Goal: Information Seeking & Learning: Learn about a topic

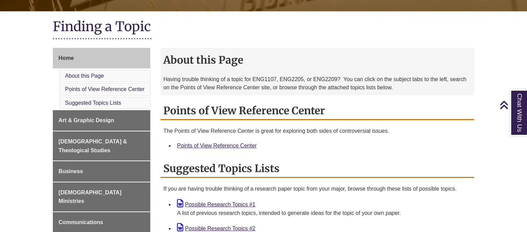
scroll to position [253, 0]
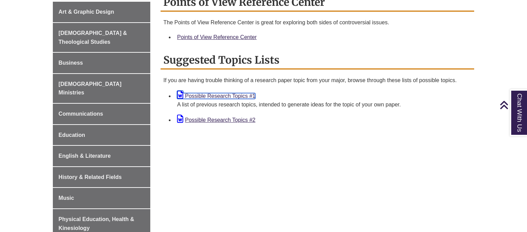
click at [208, 93] on link "Possible Research Topics #1" at bounding box center [216, 96] width 78 height 6
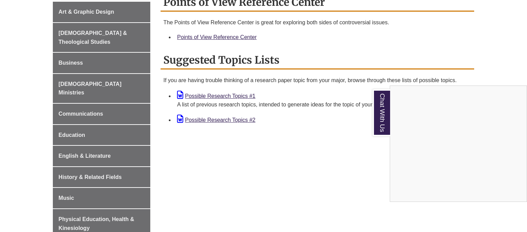
click at [313, 88] on div "Chat With Us" at bounding box center [263, 116] width 527 height 232
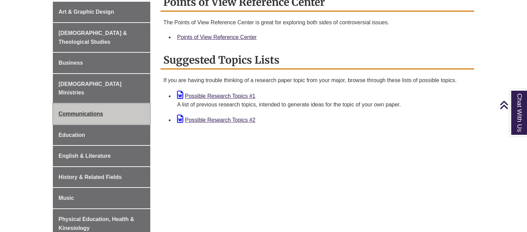
click at [87, 104] on link "Communications" at bounding box center [102, 114] width 98 height 21
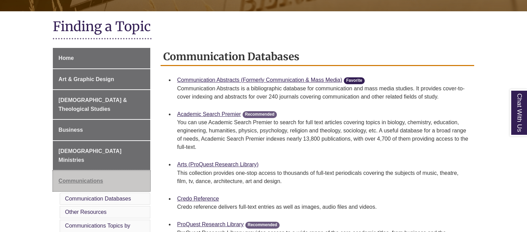
scroll to position [181, 0]
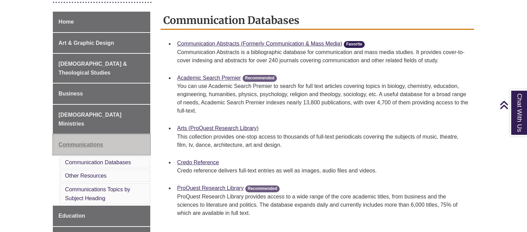
click at [76, 135] on link "Communications" at bounding box center [102, 145] width 98 height 21
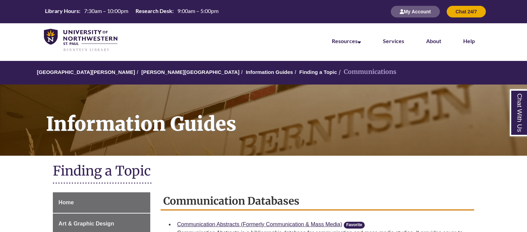
scroll to position [108, 0]
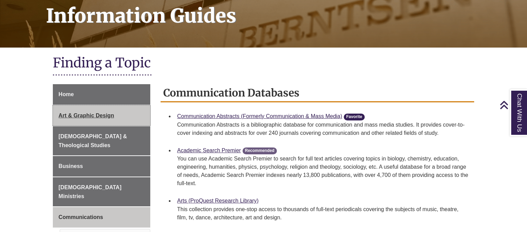
click at [88, 117] on span "Art & Graphic Design" at bounding box center [87, 116] width 56 height 6
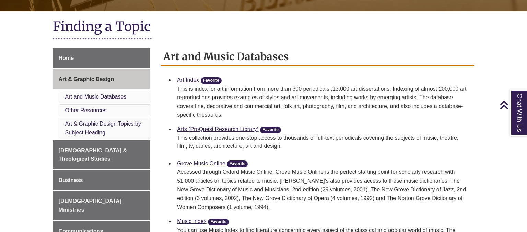
scroll to position [289, 0]
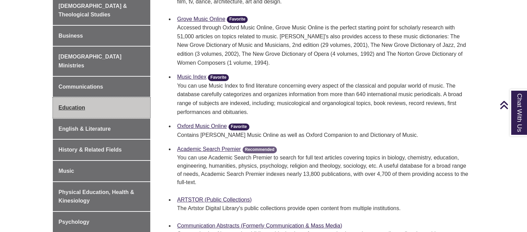
click at [76, 98] on link "Education" at bounding box center [102, 108] width 98 height 21
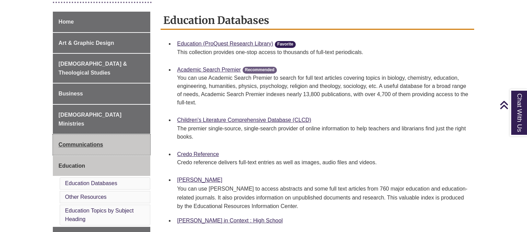
scroll to position [362, 0]
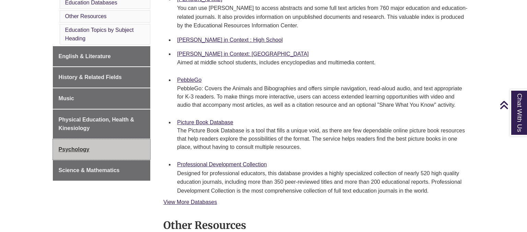
click at [86, 147] on span "Psychology" at bounding box center [74, 150] width 31 height 6
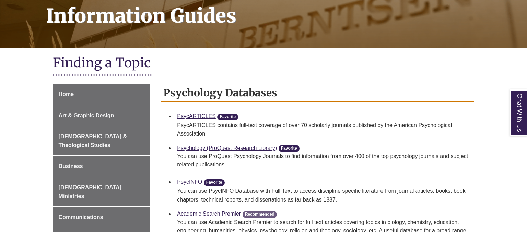
scroll to position [145, 0]
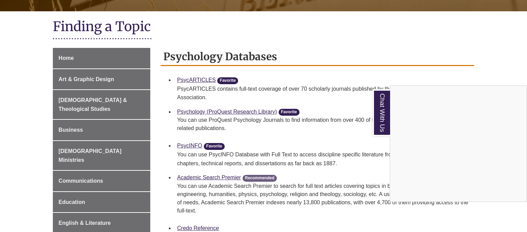
click at [282, 146] on div "Chat With Us" at bounding box center [263, 116] width 527 height 232
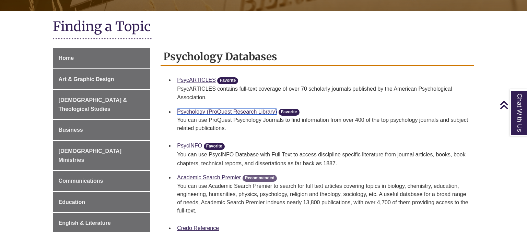
click at [217, 113] on link "Psychology (ProQuest Research Library)" at bounding box center [227, 112] width 100 height 6
